Goal: Information Seeking & Learning: Learn about a topic

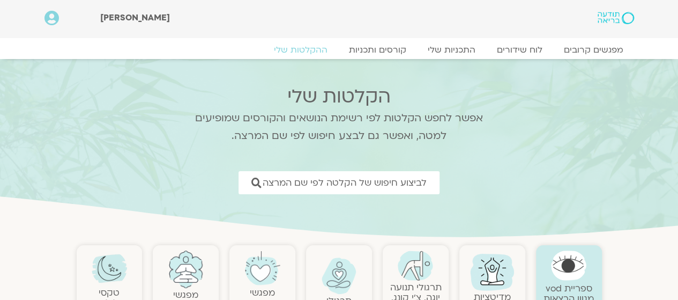
scroll to position [22, 0]
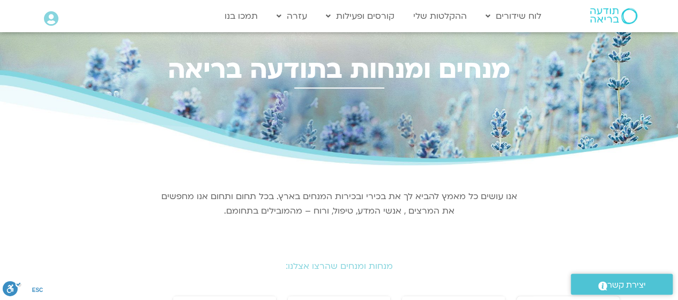
scroll to position [4, 0]
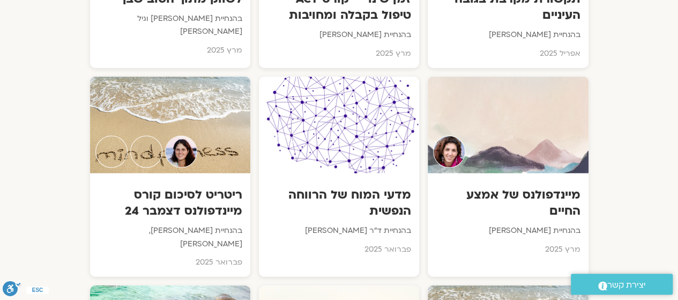
scroll to position [3387, 0]
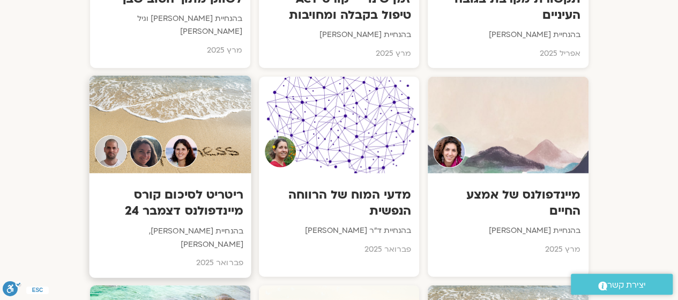
click at [196, 186] on h3 "ריטריט לסיכום קורס מיינדפולנס דצמבר 24" at bounding box center [170, 202] width 146 height 33
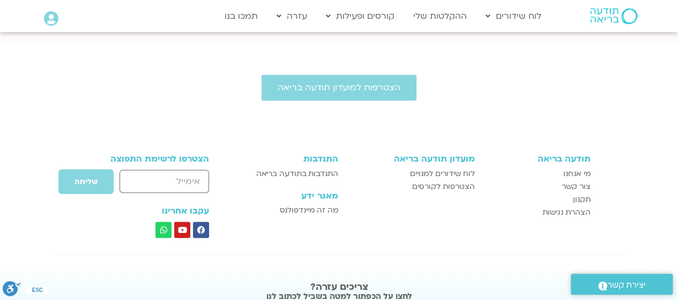
scroll to position [842, 0]
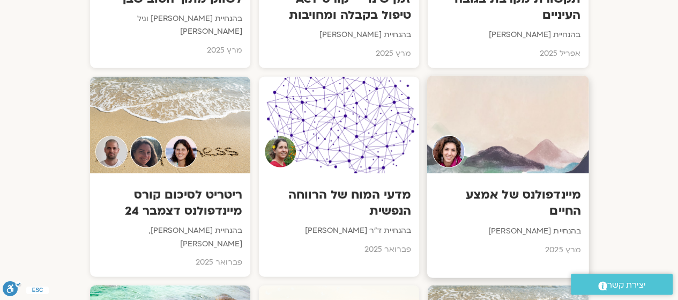
click at [507, 85] on div at bounding box center [508, 125] width 162 height 98
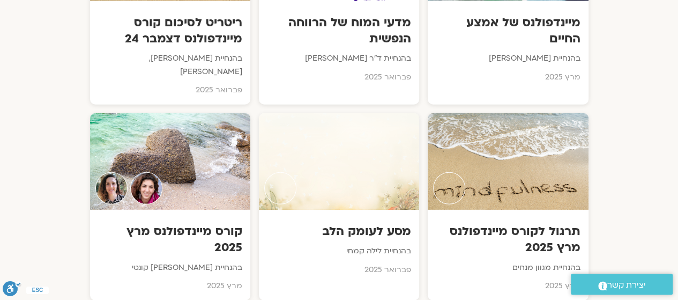
scroll to position [3560, 0]
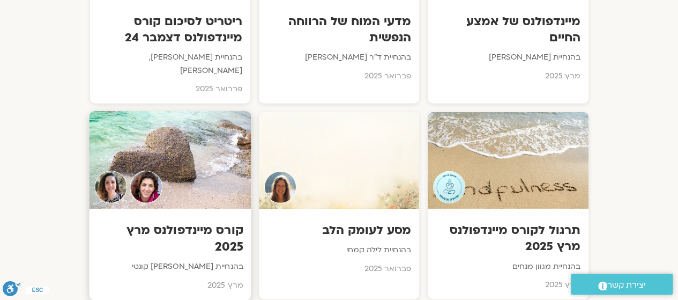
click at [177, 222] on h3 "קורס מיינדפולנס מרץ 2025" at bounding box center [170, 238] width 146 height 33
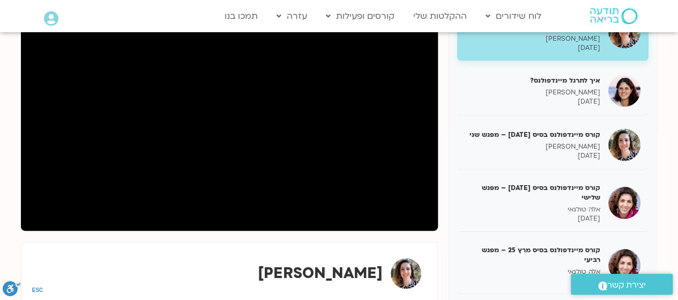
scroll to position [176, 0]
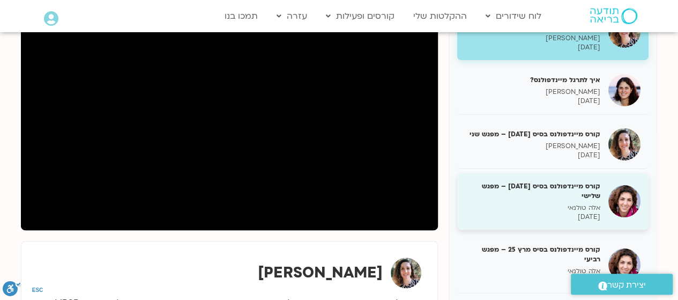
click at [606, 199] on div "קורס מיינדפולנס בסיס [DATE] – מפגש שלישי אלה [PERSON_NAME] [DATE]" at bounding box center [552, 201] width 191 height 57
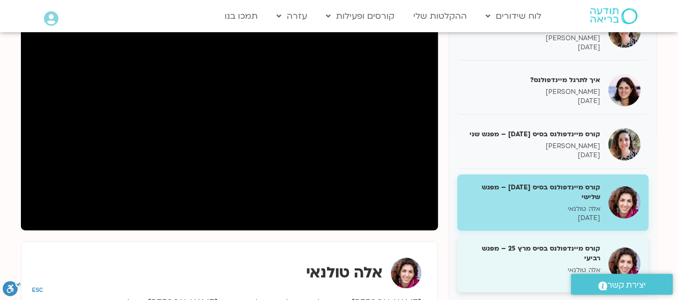
click at [545, 258] on h5 "קורס מיינדפולנס בסיס מרץ 25 – מפגש רביעי" at bounding box center [532, 252] width 135 height 19
